Goal: Information Seeking & Learning: Find specific fact

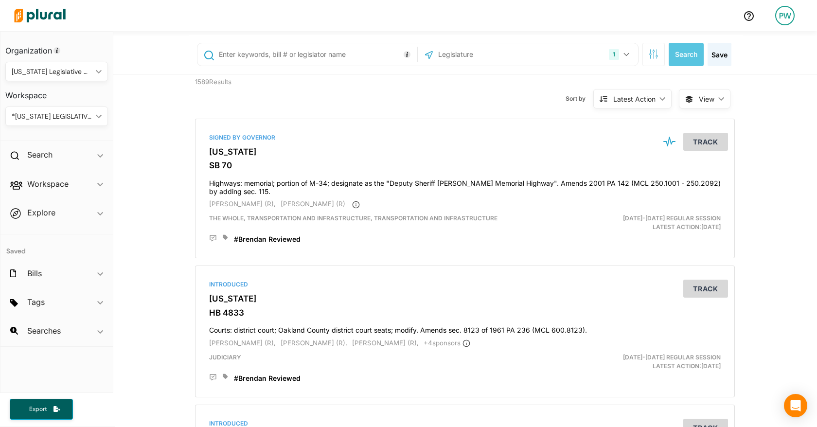
click at [294, 54] on input "text" at bounding box center [316, 54] width 197 height 18
type input "4358"
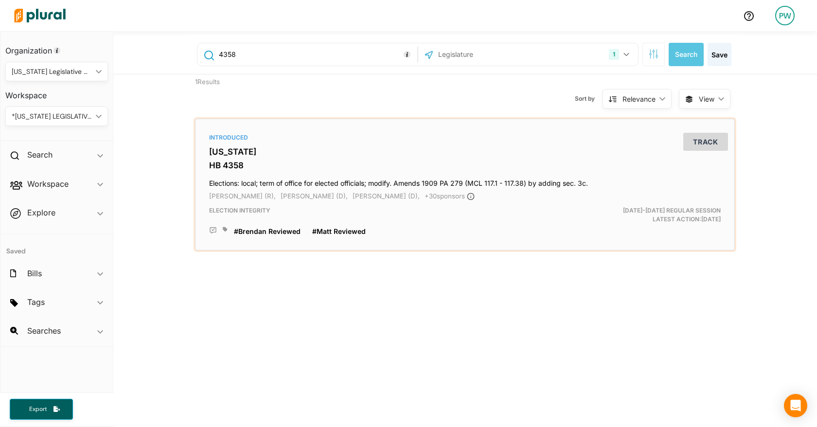
click at [222, 151] on h3 "[US_STATE]" at bounding box center [464, 152] width 511 height 10
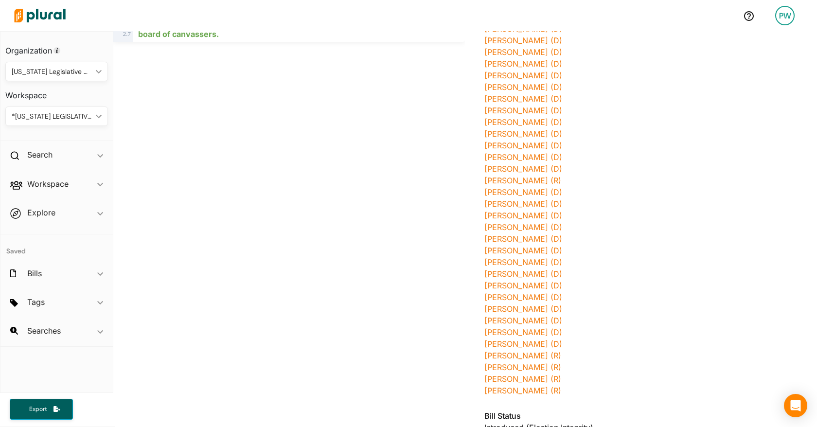
scroll to position [431, 0]
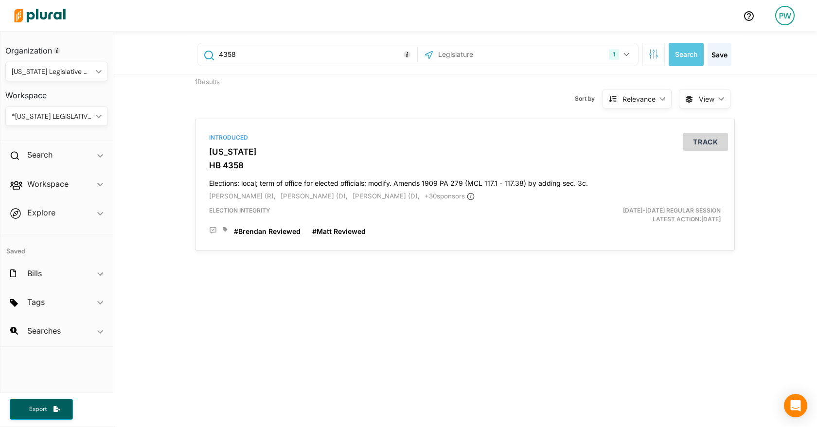
click at [319, 53] on input "4358" at bounding box center [316, 54] width 197 height 18
click at [305, 56] on input "4698" at bounding box center [316, 54] width 197 height 18
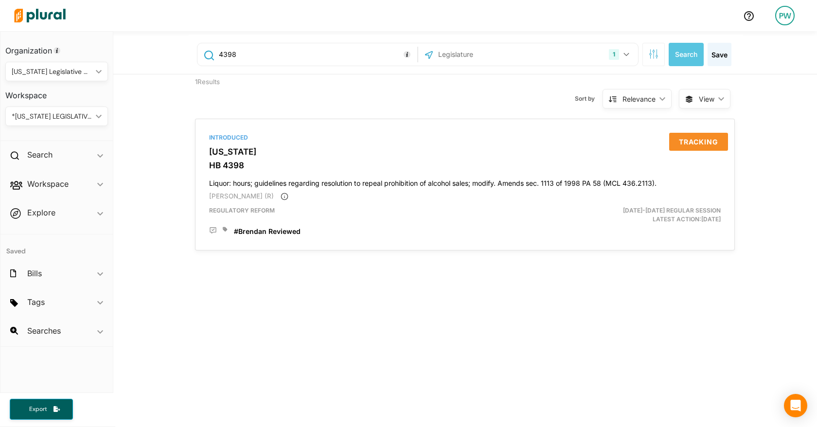
click at [267, 56] on input "4398" at bounding box center [316, 54] width 197 height 18
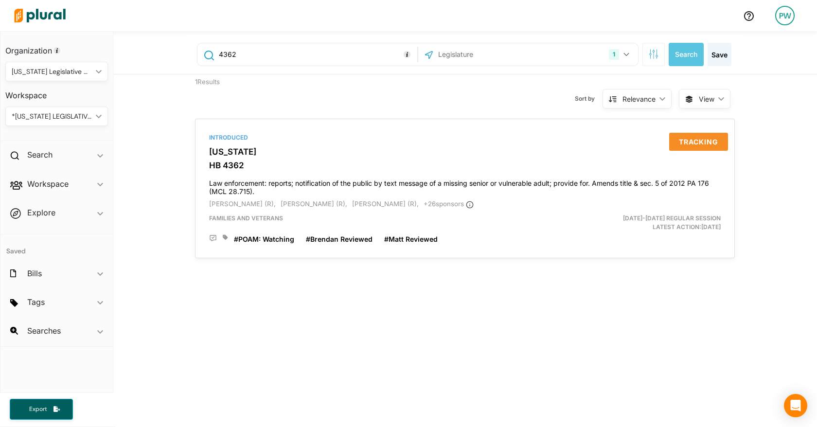
click at [297, 51] on input "4362" at bounding box center [316, 54] width 197 height 18
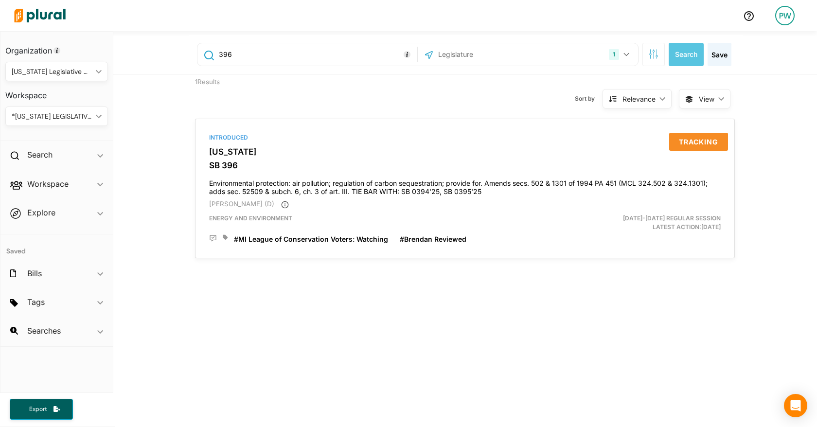
click at [327, 57] on input "396" at bounding box center [316, 54] width 197 height 18
type input "204"
